Goal: Information Seeking & Learning: Learn about a topic

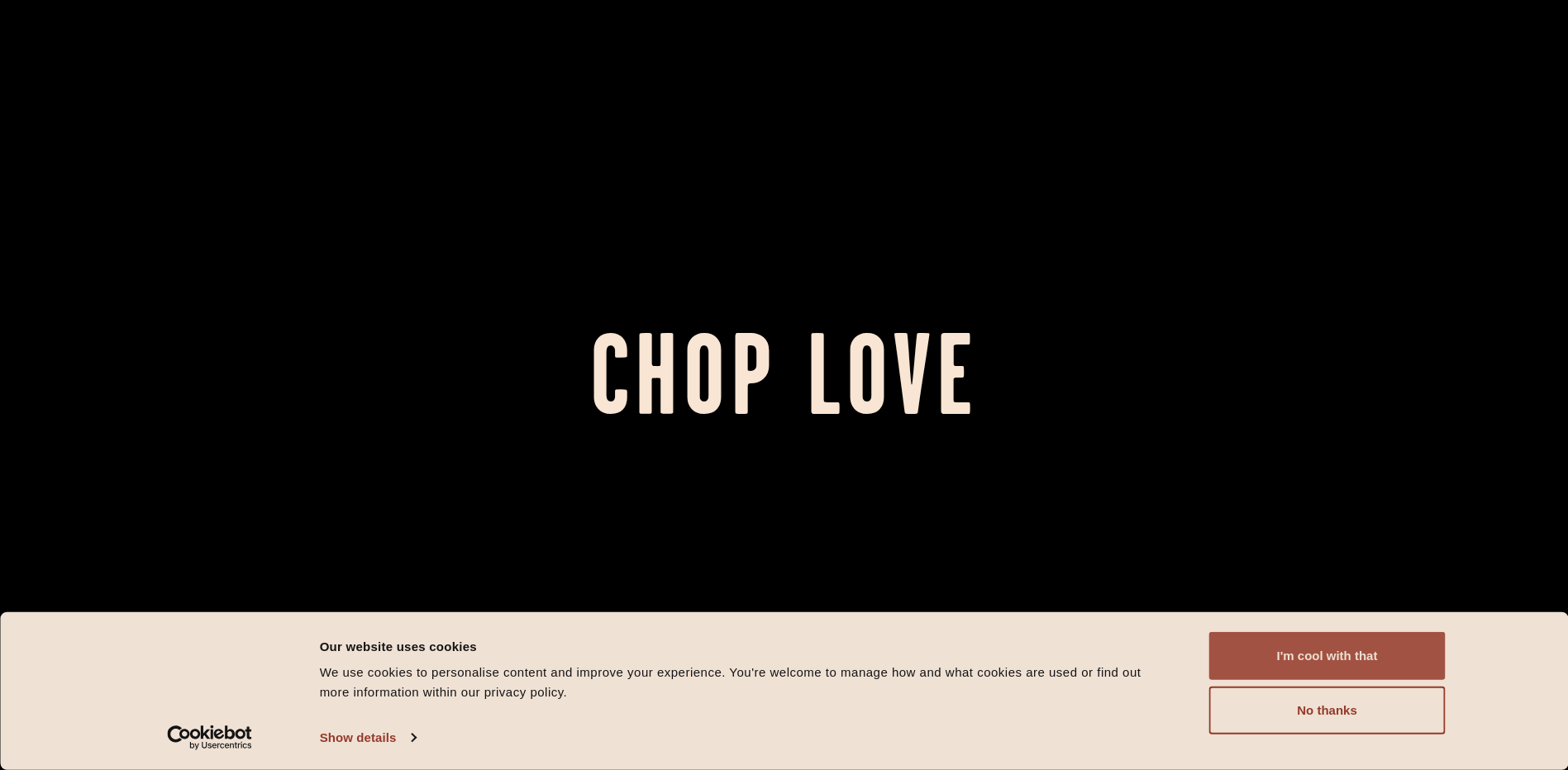
click at [1358, 654] on button "I'm cool with that" at bounding box center [1327, 656] width 236 height 48
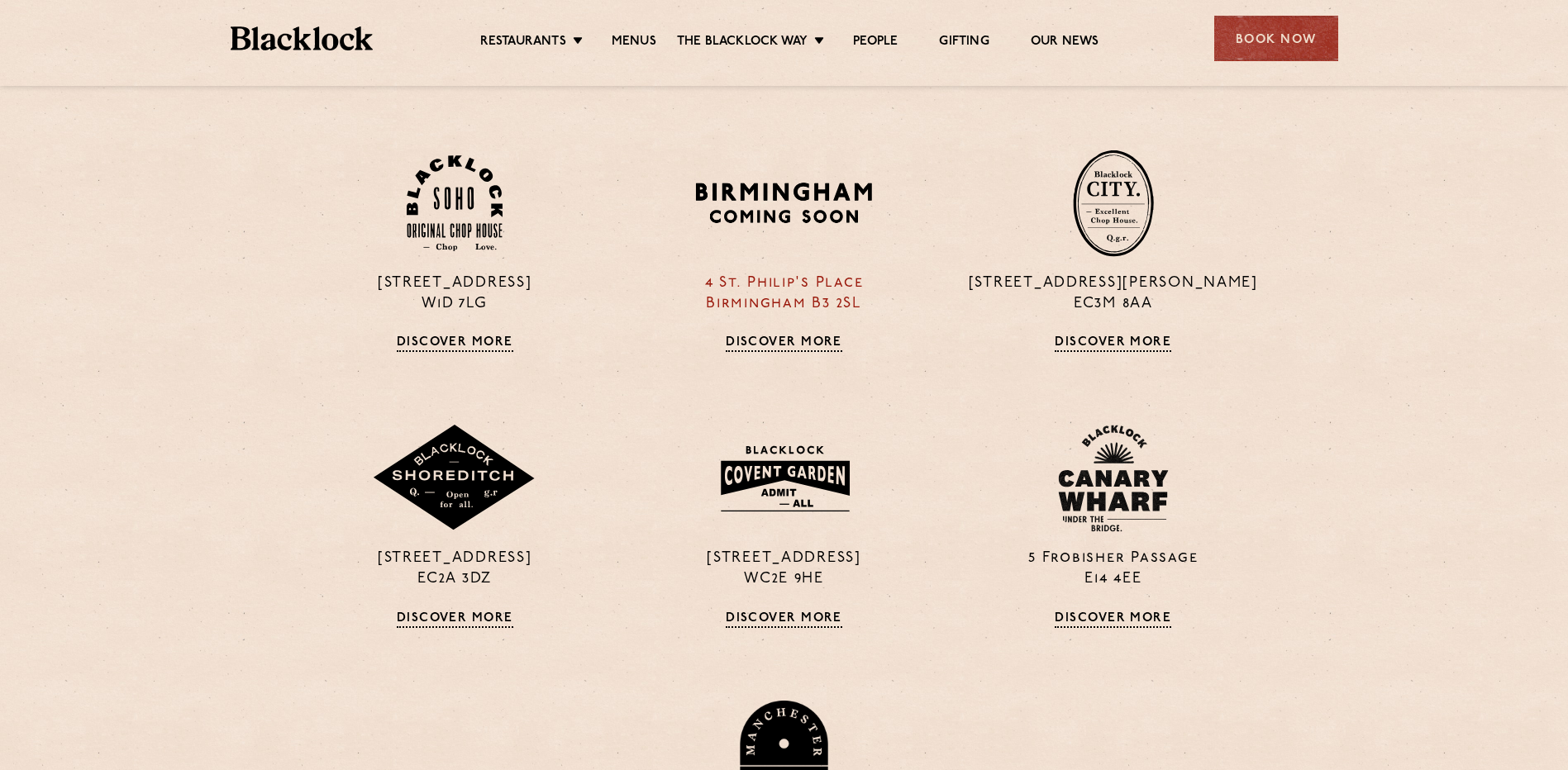
scroll to position [1322, 0]
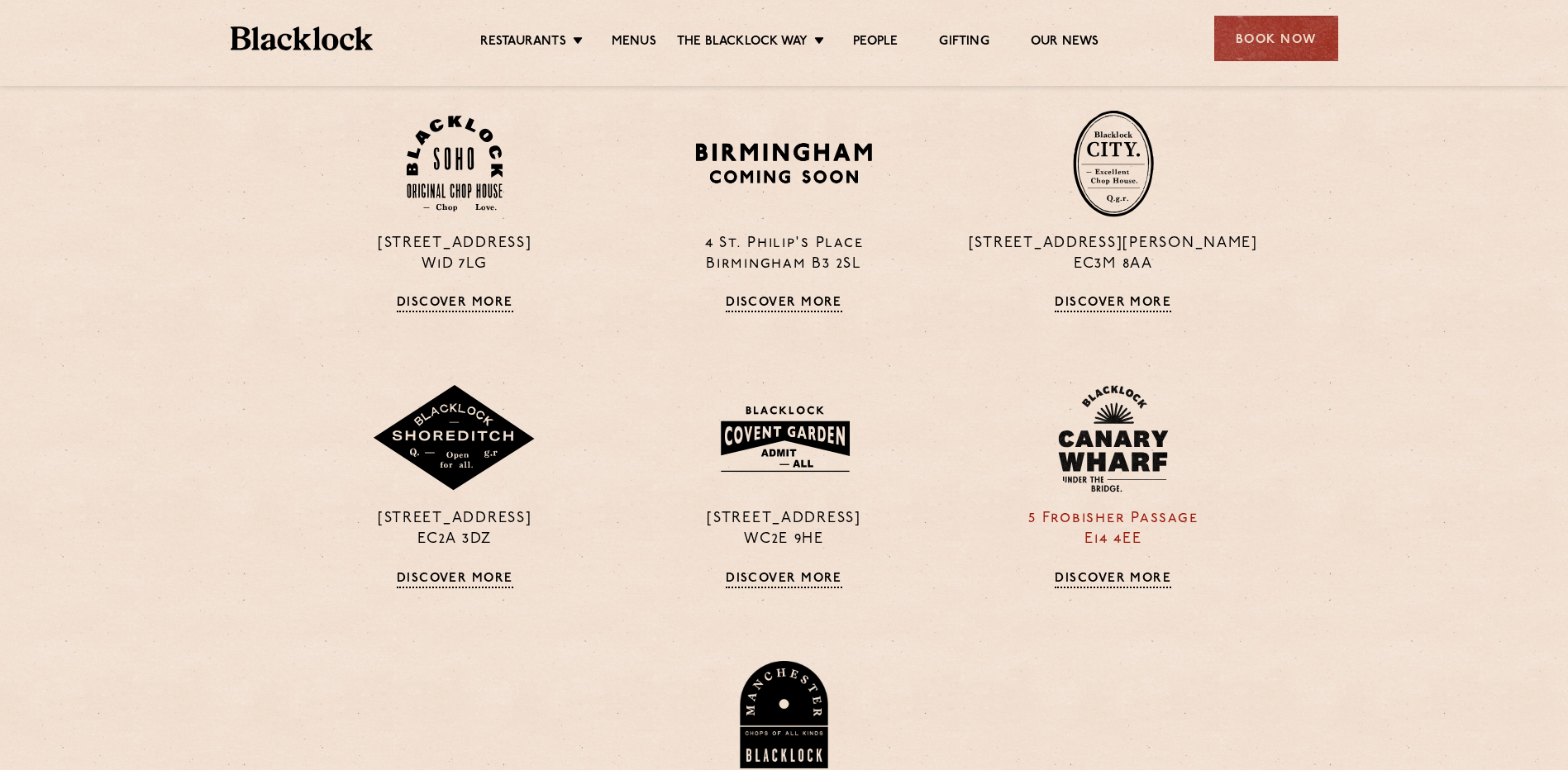
click at [1127, 463] on img at bounding box center [1113, 439] width 111 height 108
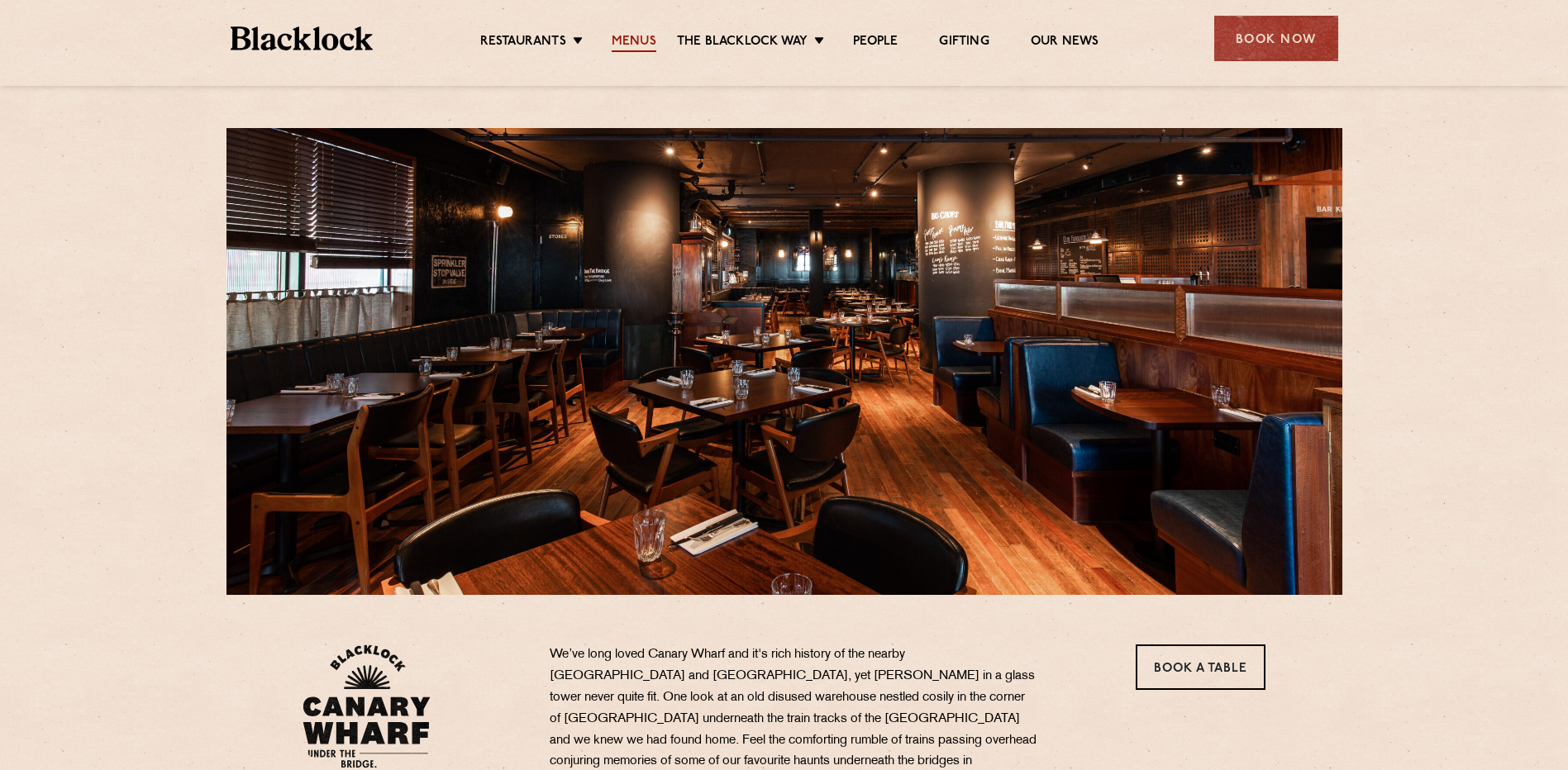
click at [628, 39] on link "Menus" at bounding box center [634, 43] width 45 height 18
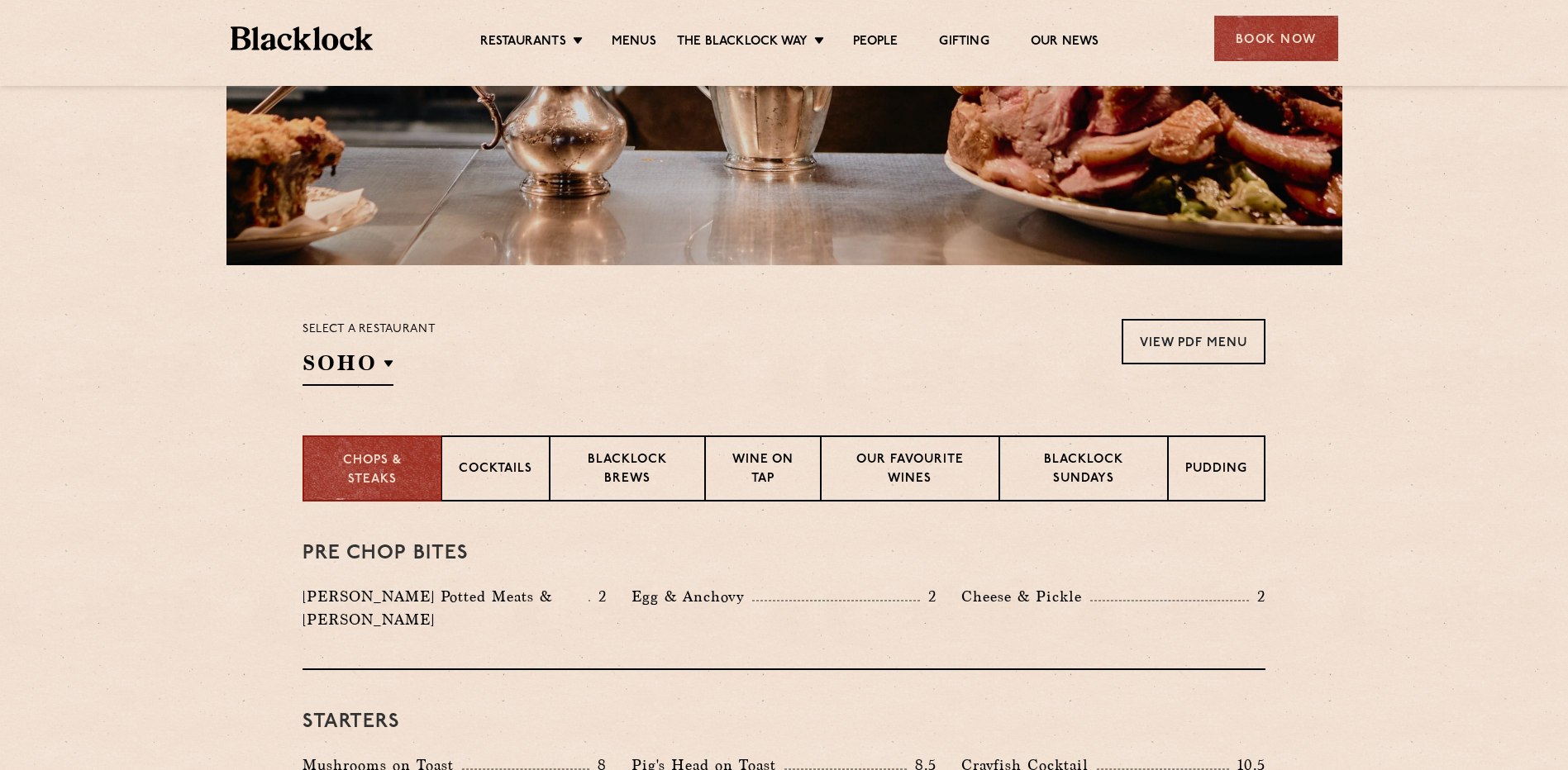
scroll to position [331, 0]
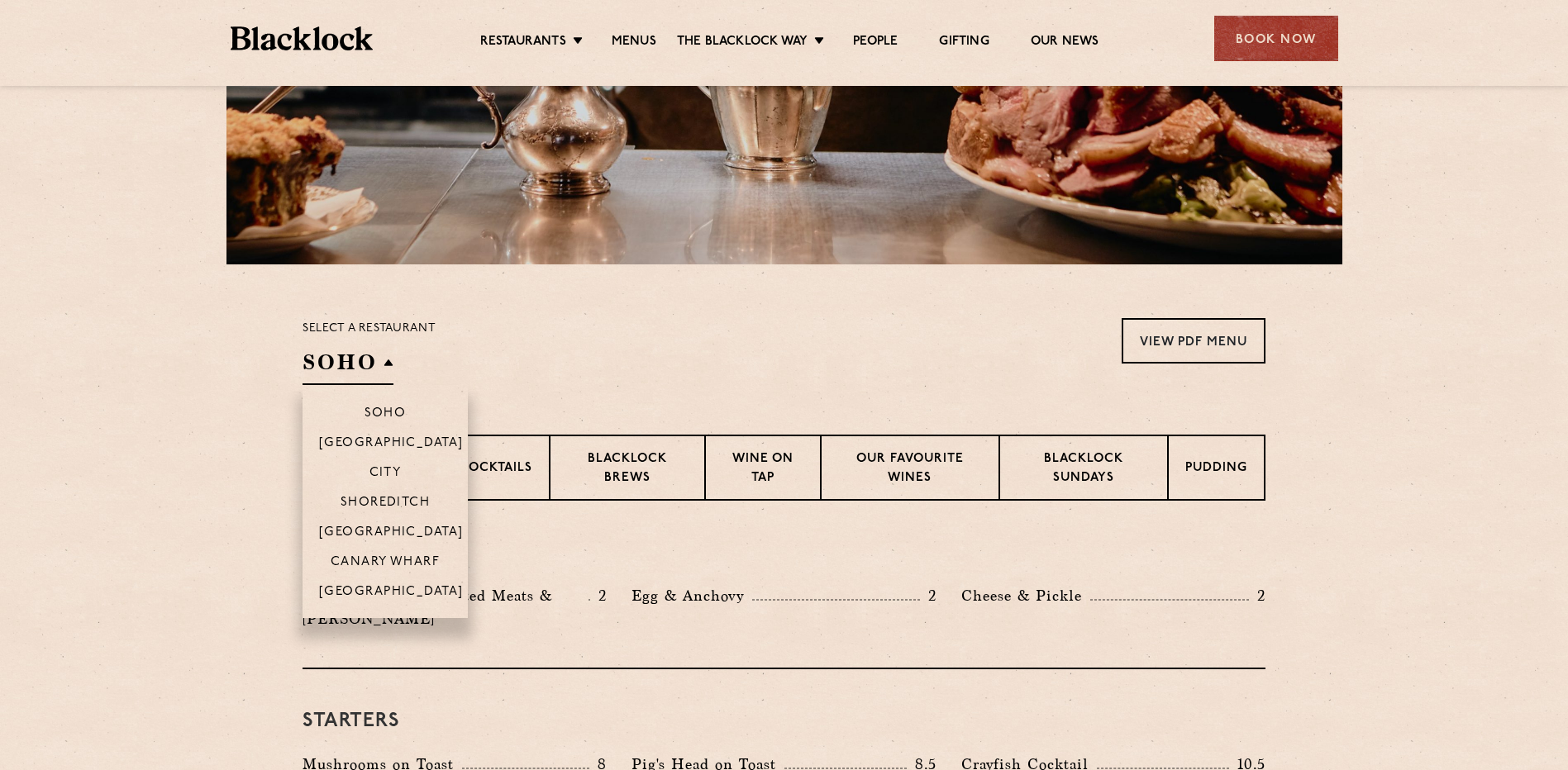
click at [354, 362] on h2 "SOHO" at bounding box center [348, 366] width 91 height 37
click at [371, 565] on p "Canary Wharf" at bounding box center [386, 564] width 110 height 17
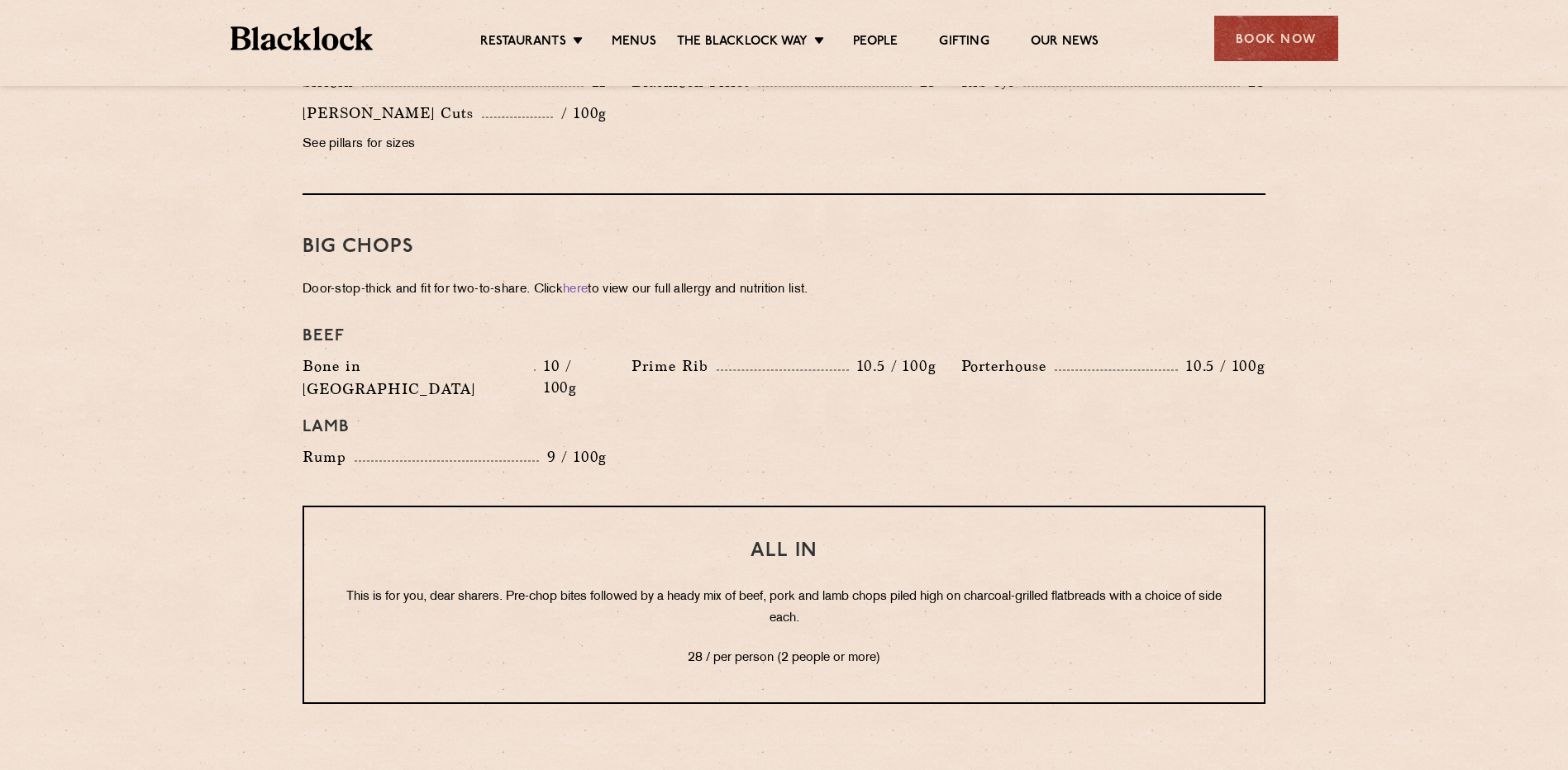
scroll to position [1668, 0]
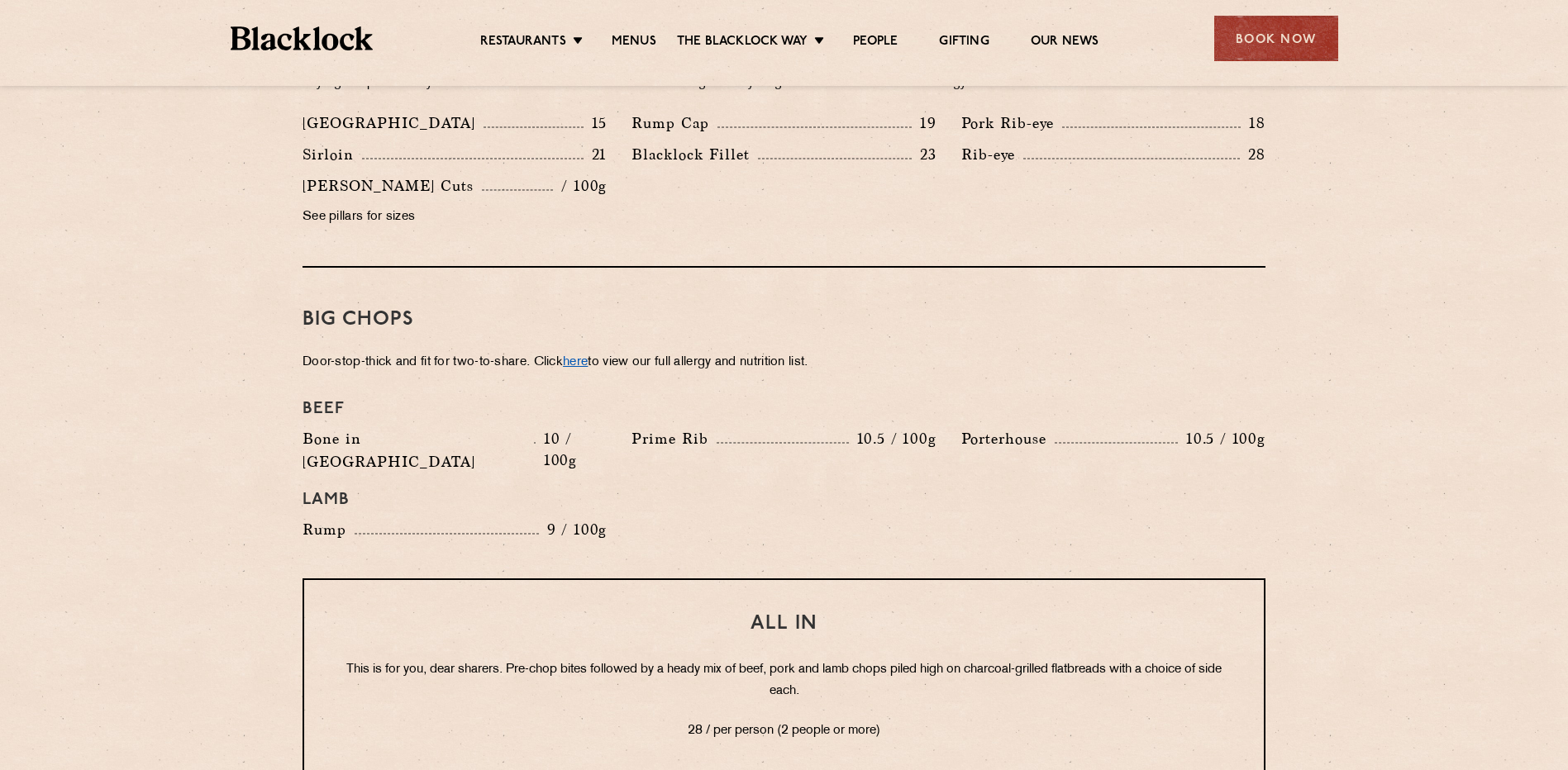
click at [588, 357] on link "here" at bounding box center [575, 363] width 25 height 12
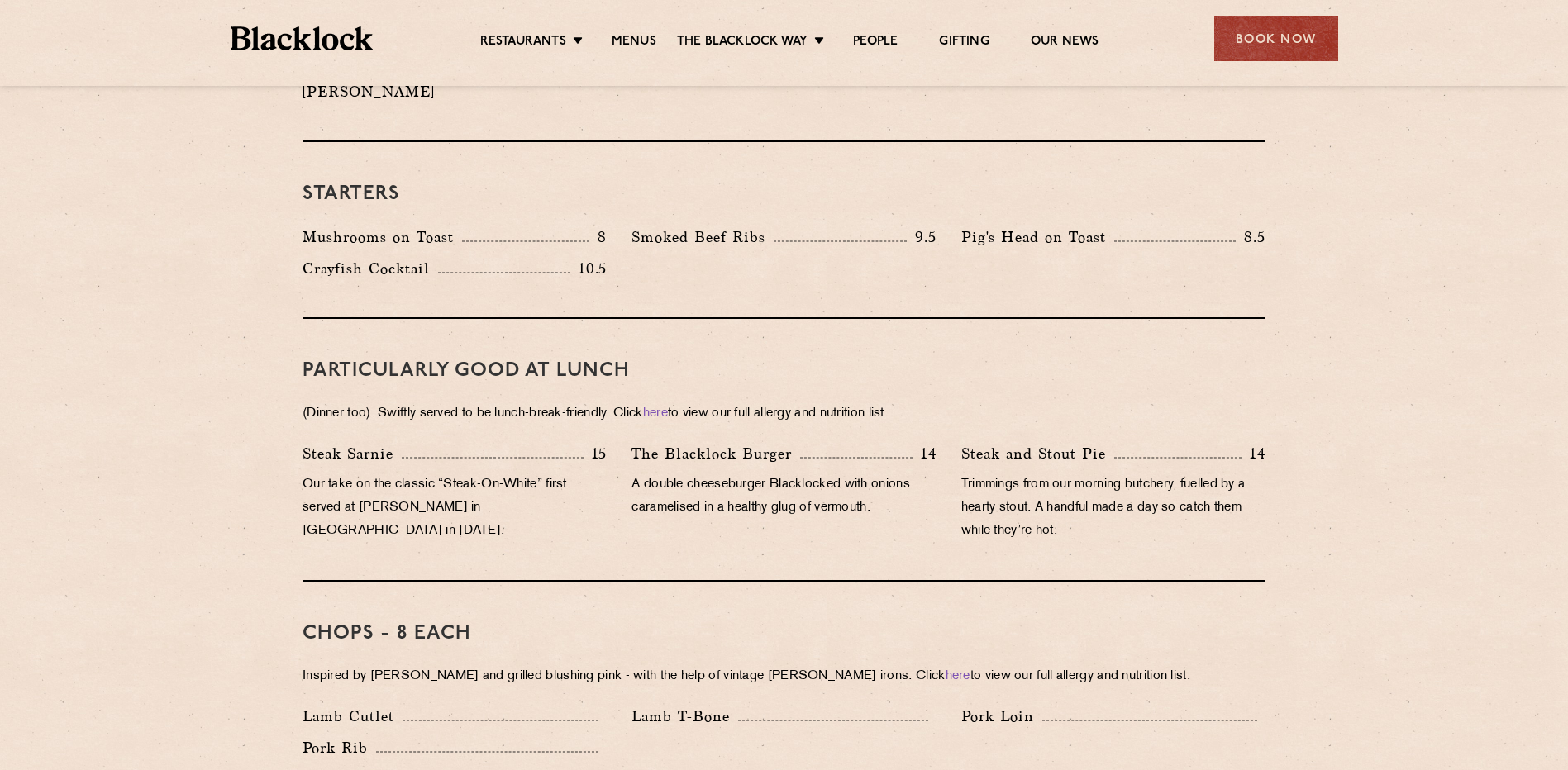
scroll to position [759, 0]
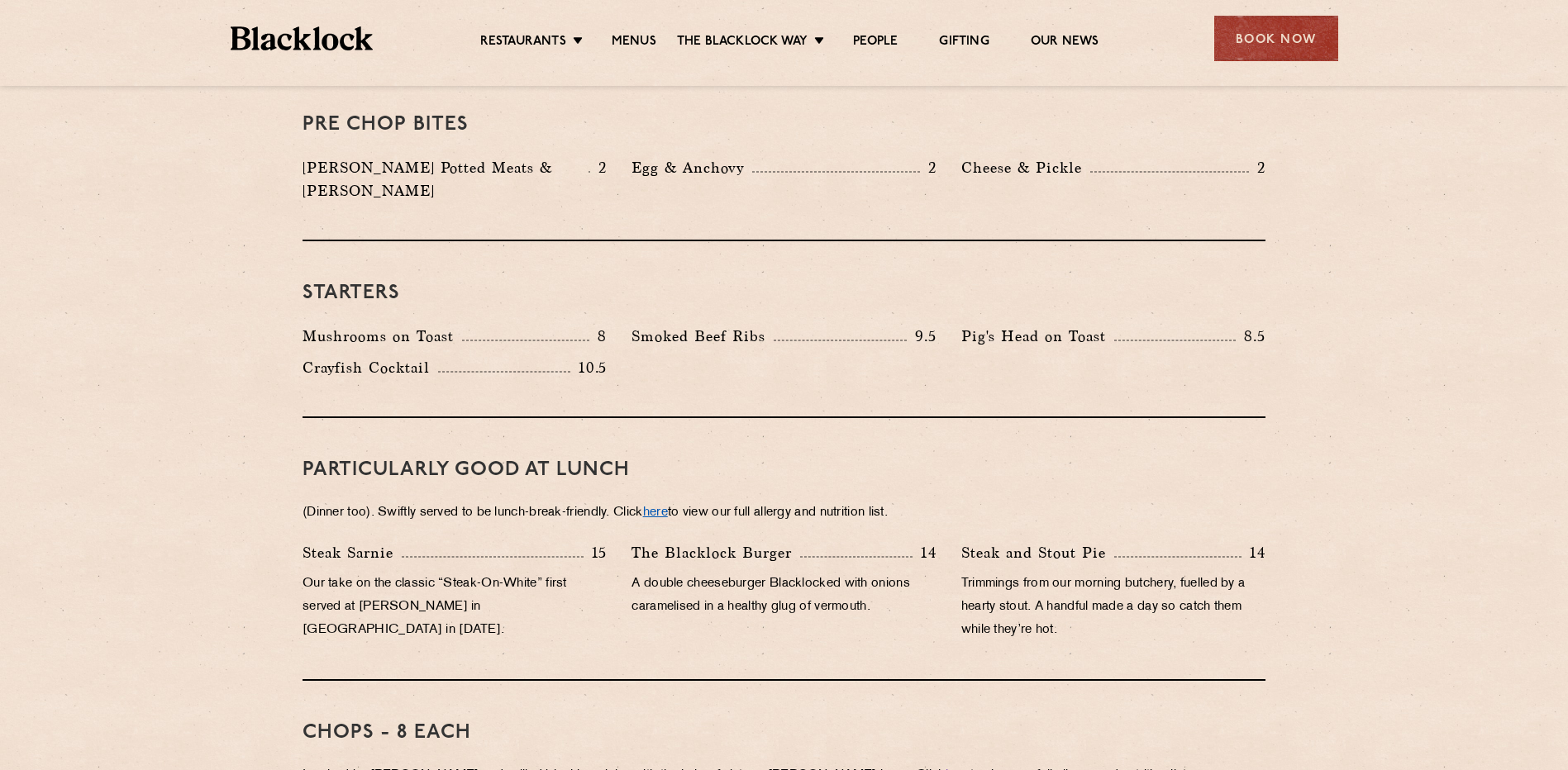
click at [667, 507] on link "here" at bounding box center [654, 513] width 25 height 12
